Goal: Task Accomplishment & Management: Complete application form

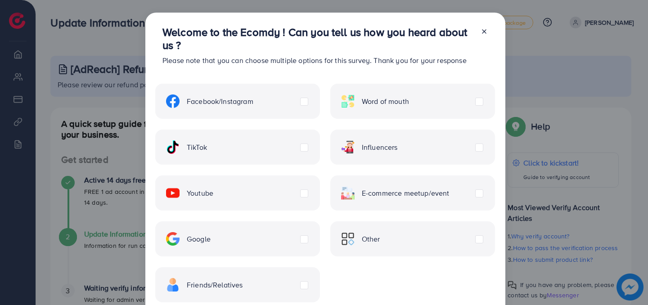
click at [483, 33] on icon at bounding box center [484, 31] width 7 height 7
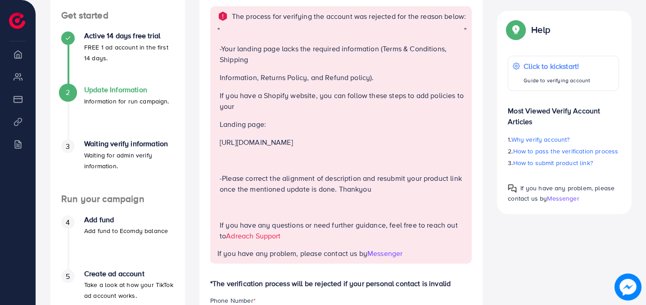
scroll to position [130, 0]
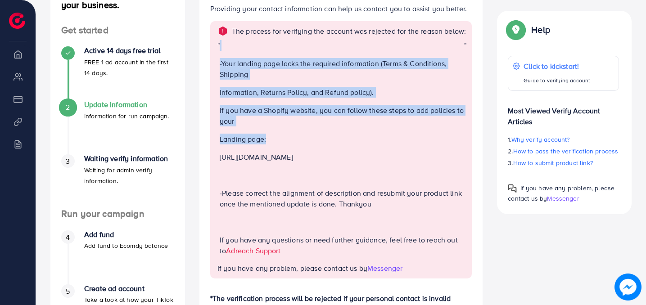
drag, startPoint x: 219, startPoint y: 70, endPoint x: 353, endPoint y: 151, distance: 156.1
click at [353, 151] on div "" -Your landing page lacks the required information (Terms & Conditions, Shippi…" at bounding box center [341, 151] width 249 height 223
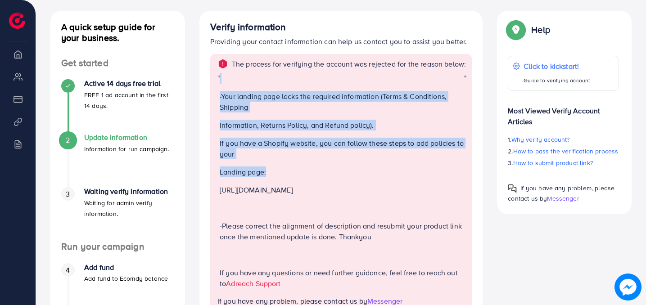
scroll to position [95, 0]
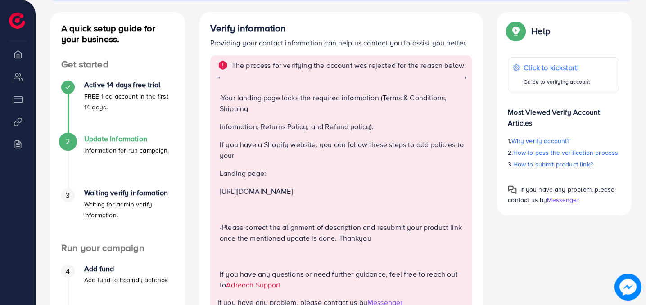
click at [319, 179] on p "Landing page:" at bounding box center [342, 173] width 245 height 11
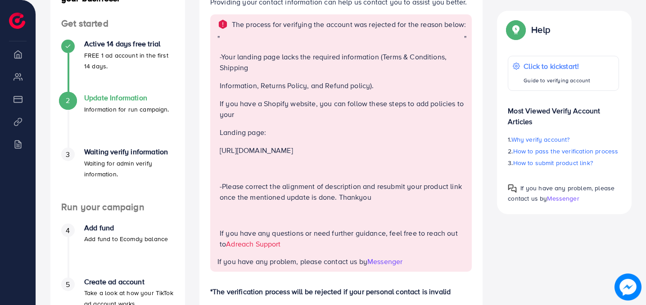
scroll to position [137, 0]
click at [230, 155] on p "[URL][DOMAIN_NAME]" at bounding box center [342, 150] width 245 height 11
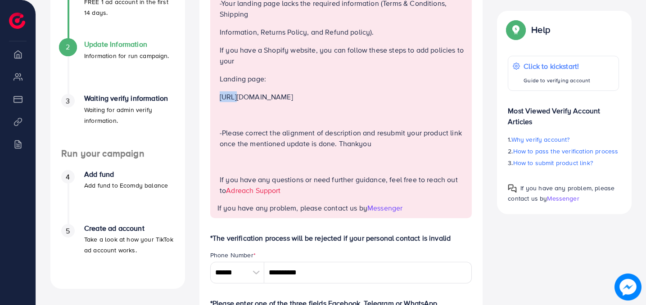
scroll to position [191, 0]
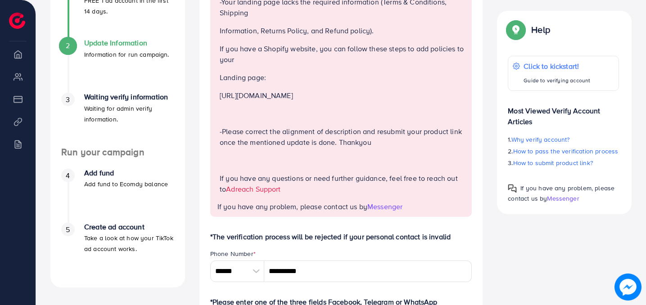
click at [383, 36] on p "Information, Returns Policy, and Refund policy)." at bounding box center [342, 30] width 245 height 11
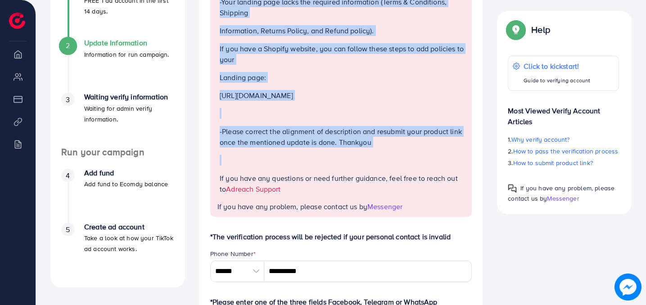
drag, startPoint x: 217, startPoint y: 143, endPoint x: 408, endPoint y: 157, distance: 191.4
click at [408, 157] on div "The process for verifying the account was rejected for the reason below: " -You…" at bounding box center [341, 87] width 262 height 257
click at [408, 148] on p "-Please correct the alignment of description and resubmit your product link onc…" at bounding box center [342, 137] width 245 height 22
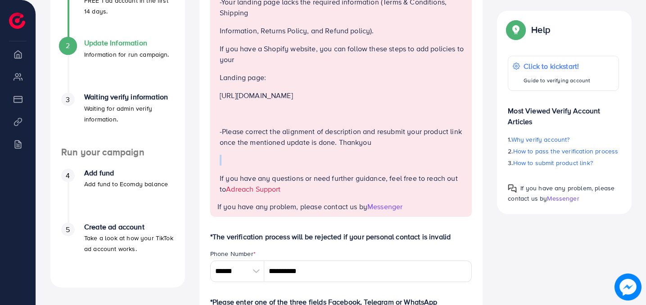
click at [408, 148] on p "-Please correct the alignment of description and resubmit your product link onc…" at bounding box center [342, 137] width 245 height 22
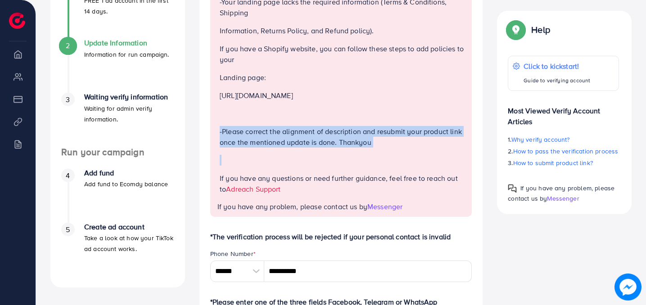
click at [408, 148] on p "-Please correct the alignment of description and resubmit your product link onc…" at bounding box center [342, 137] width 245 height 22
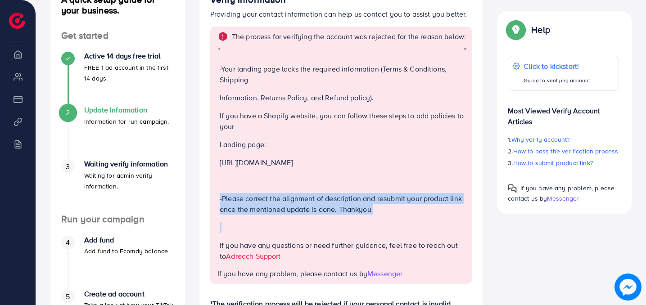
scroll to position [123, 0]
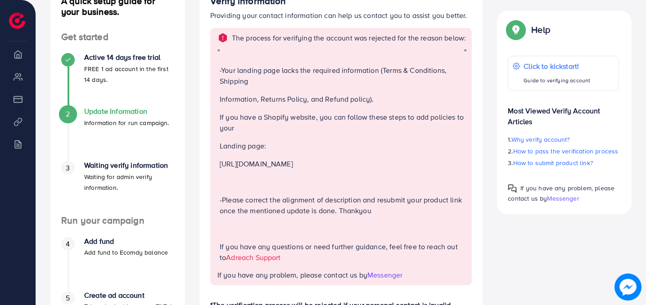
click at [290, 166] on div "-Your landing page lacks the required information (Terms & Conditions, Shipping…" at bounding box center [342, 158] width 245 height 223
click at [290, 167] on div "-Your landing page lacks the required information (Terms & Conditions, Shipping…" at bounding box center [342, 158] width 245 height 223
click at [290, 166] on div "-Your landing page lacks the required information (Terms & Conditions, Shipping…" at bounding box center [342, 158] width 245 height 223
click at [290, 163] on div "-Your landing page lacks the required information (Terms & Conditions, Shipping…" at bounding box center [342, 158] width 245 height 223
click at [290, 164] on div "-Your landing page lacks the required information (Terms & Conditions, Shipping…" at bounding box center [342, 158] width 245 height 223
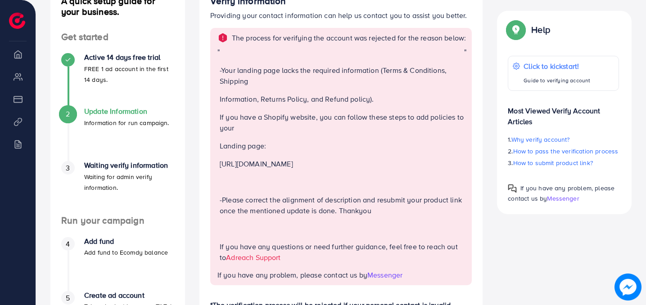
click at [290, 170] on div "-Your landing page lacks the required information (Terms & Conditions, Shipping…" at bounding box center [342, 158] width 245 height 223
click at [290, 187] on p at bounding box center [342, 182] width 245 height 11
click at [290, 186] on div "-Your landing page lacks the required information (Terms & Conditions, Shipping…" at bounding box center [342, 158] width 245 height 223
click at [289, 187] on p at bounding box center [342, 182] width 245 height 11
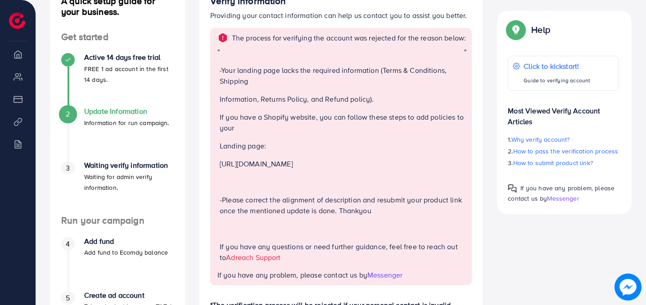
click at [286, 169] on p "[URL][DOMAIN_NAME]" at bounding box center [342, 164] width 245 height 11
click at [285, 169] on p "[URL][DOMAIN_NAME]" at bounding box center [342, 164] width 245 height 11
click at [299, 169] on p "[URL][DOMAIN_NAME]" at bounding box center [342, 164] width 245 height 11
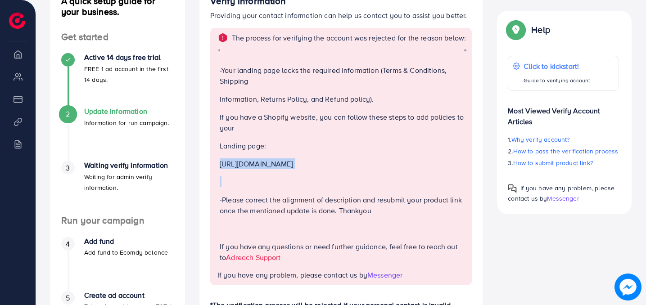
click at [299, 169] on p "[URL][DOMAIN_NAME]" at bounding box center [342, 164] width 245 height 11
copy p "[URL][DOMAIN_NAME]"
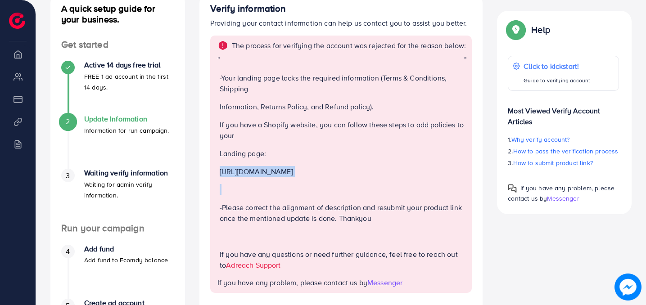
scroll to position [114, 0]
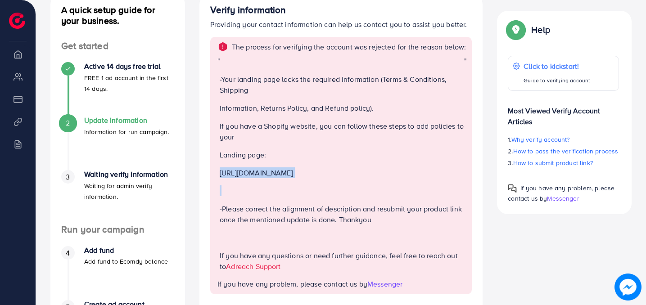
copy p "[URL][DOMAIN_NAME]"
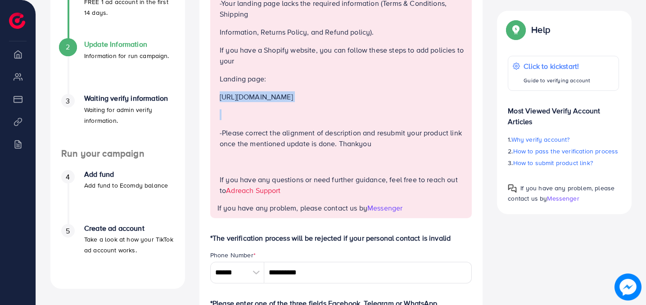
scroll to position [192, 0]
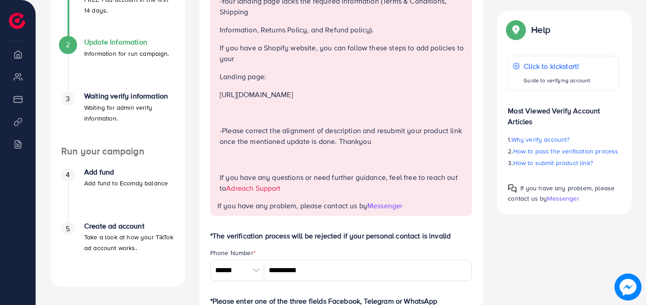
click at [365, 147] on p "-Please correct the alignment of description and resubmit your product link onc…" at bounding box center [342, 136] width 245 height 22
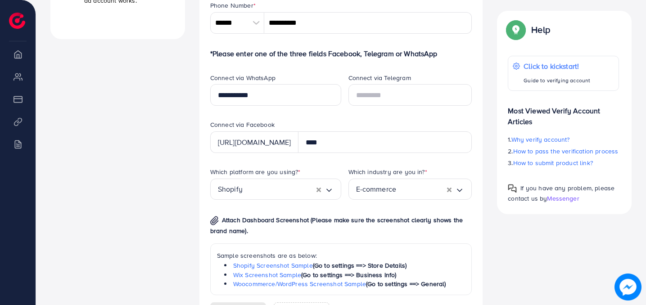
scroll to position [445, 0]
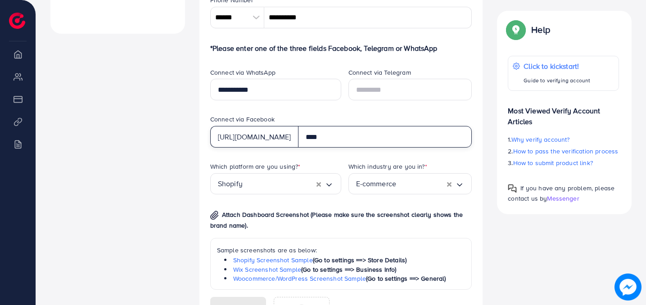
click at [362, 145] on input "****" at bounding box center [385, 137] width 174 height 22
drag, startPoint x: 351, startPoint y: 146, endPoint x: 317, endPoint y: 146, distance: 34.2
click at [317, 146] on input "****" at bounding box center [385, 137] width 174 height 22
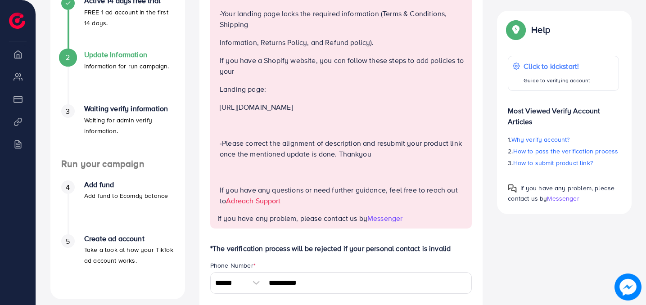
scroll to position [179, 0]
click at [383, 224] on span "Messenger" at bounding box center [384, 219] width 35 height 10
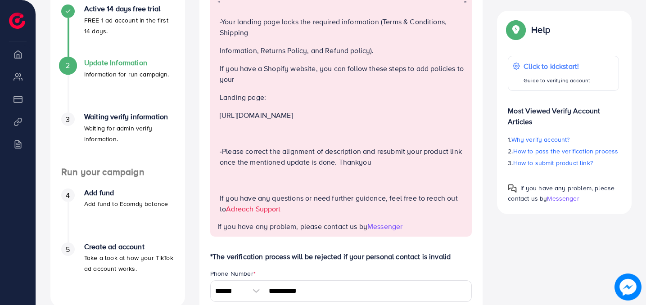
scroll to position [179, 0]
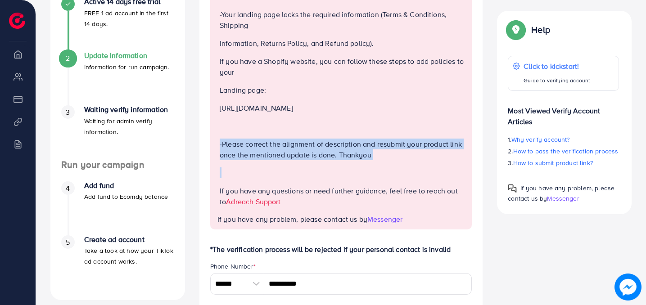
drag, startPoint x: 376, startPoint y: 171, endPoint x: 220, endPoint y: 155, distance: 156.6
click at [220, 155] on div "-Your landing page lacks the required information (Terms & Conditions, Shipping…" at bounding box center [342, 102] width 245 height 223
copy p "-Please correct the alignment of description and resubmit your product link onc…"
click at [350, 155] on p "-Please correct the alignment of description and resubmit your product link onc…" at bounding box center [342, 150] width 245 height 22
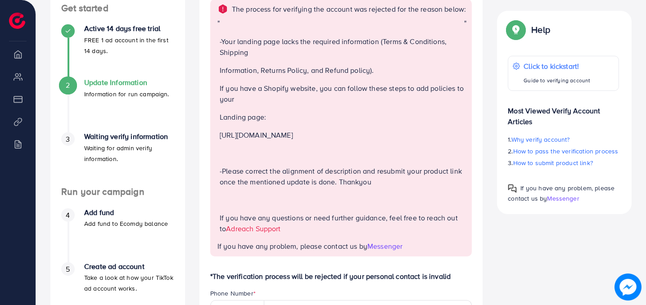
scroll to position [164, 0]
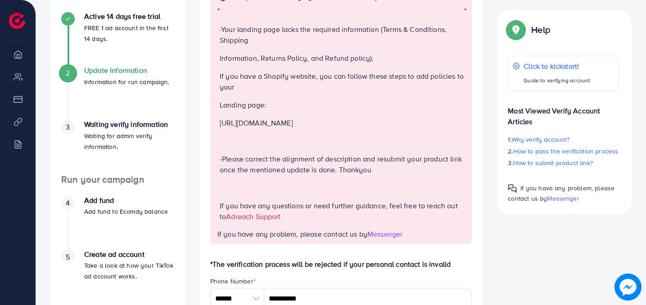
click at [379, 239] on span "Messenger" at bounding box center [384, 234] width 35 height 10
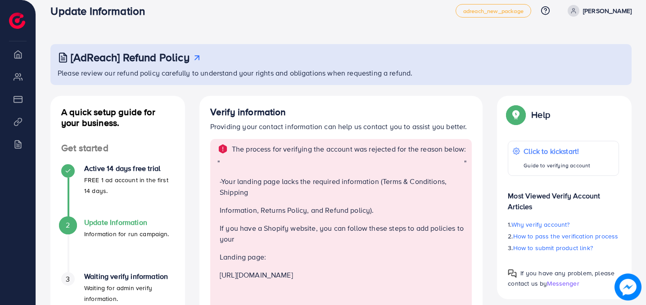
scroll to position [14, 0]
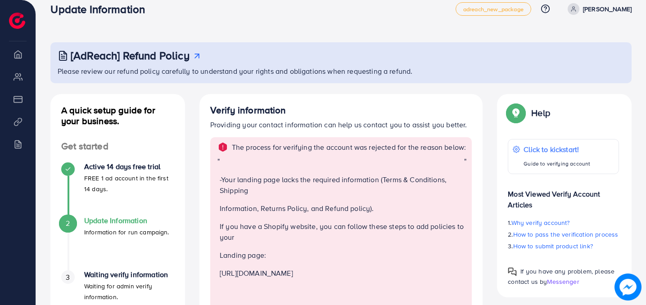
click at [577, 9] on icon at bounding box center [574, 9] width 6 height 6
click at [600, 13] on p "[PERSON_NAME]" at bounding box center [607, 9] width 49 height 11
click at [600, 10] on p "[PERSON_NAME]" at bounding box center [607, 9] width 49 height 11
click at [23, 18] on img at bounding box center [17, 21] width 16 height 16
